Goal: Task Accomplishment & Management: Manage account settings

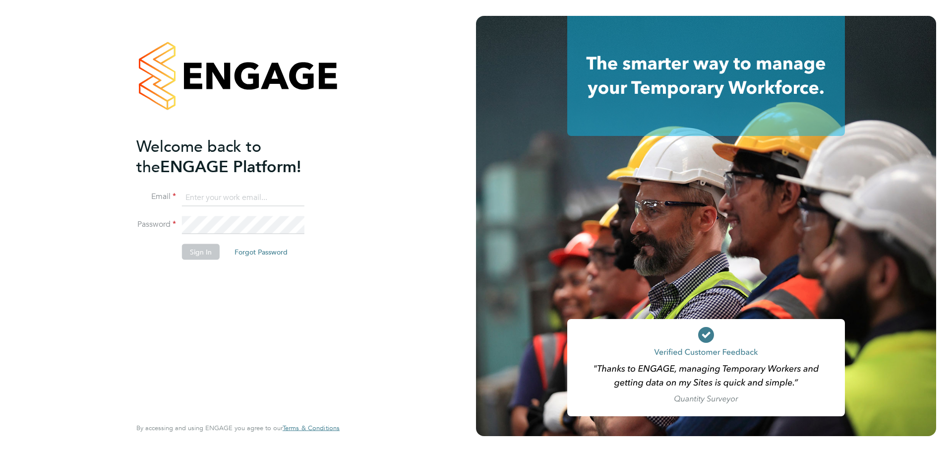
type input "[PERSON_NAME][EMAIL_ADDRESS][PERSON_NAME][PERSON_NAME][DOMAIN_NAME]"
click at [347, 282] on div "Welcome back to the ENGAGE Platform! Email janine.ward@wates.co.uk Password Sig…" at bounding box center [238, 226] width 243 height 452
click at [194, 254] on button "Sign In" at bounding box center [201, 251] width 38 height 16
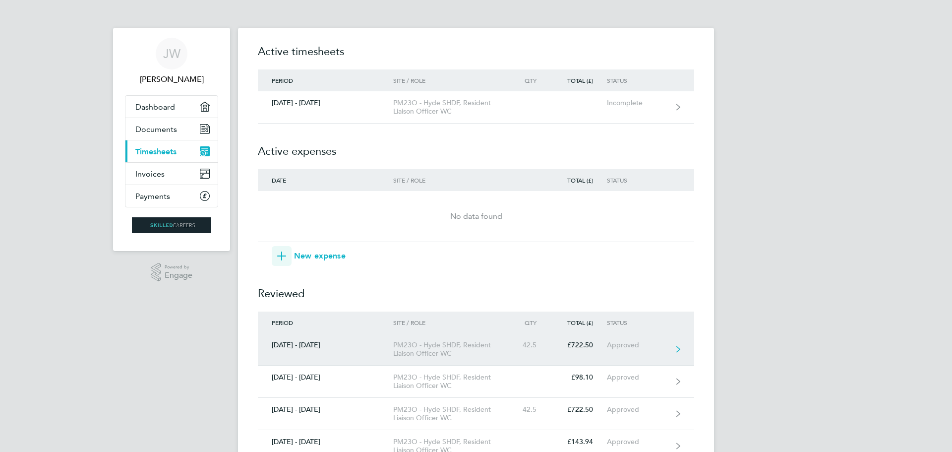
click at [682, 351] on link "[DATE] - [DATE] PM23O - [GEOGRAPHIC_DATA], Resident Liaison Officer WC 42.5 £72…" at bounding box center [476, 349] width 436 height 32
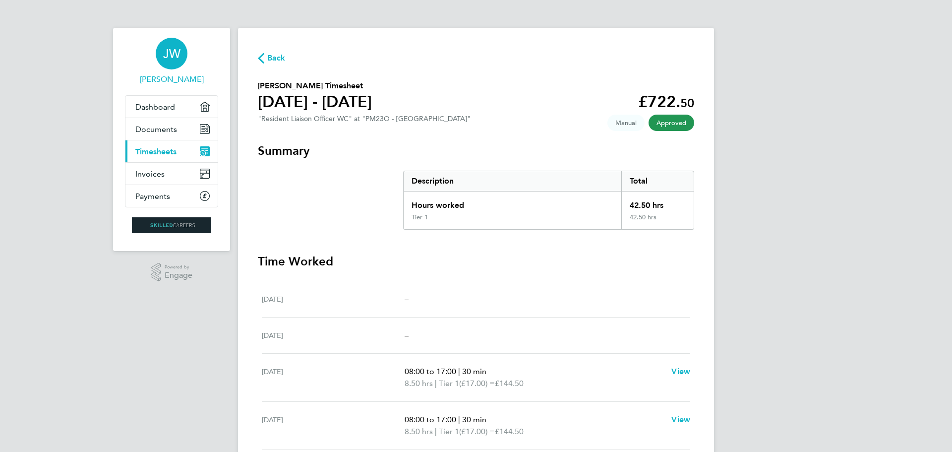
click at [171, 58] on span "JW" at bounding box center [171, 53] width 17 height 13
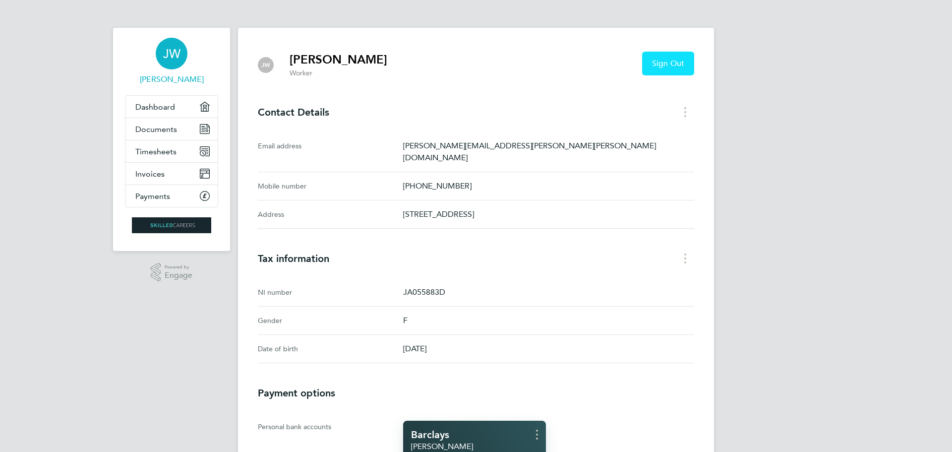
click at [664, 66] on span "Sign Out" at bounding box center [668, 64] width 32 height 10
